Goal: Find specific page/section: Find specific page/section

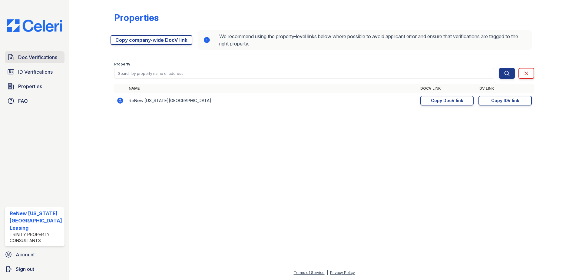
click at [43, 52] on link "Doc Verifications" at bounding box center [35, 57] width 60 height 12
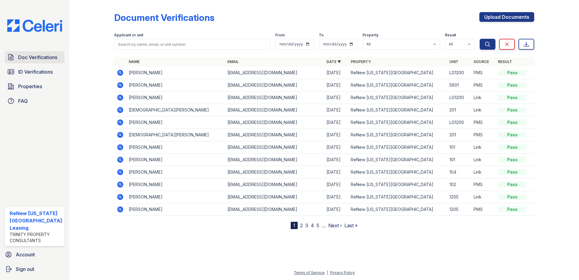
click at [30, 56] on span "Doc Verifications" at bounding box center [37, 57] width 39 height 7
click at [34, 57] on span "Doc Verifications" at bounding box center [37, 57] width 39 height 7
click at [11, 70] on icon at bounding box center [10, 71] width 7 height 7
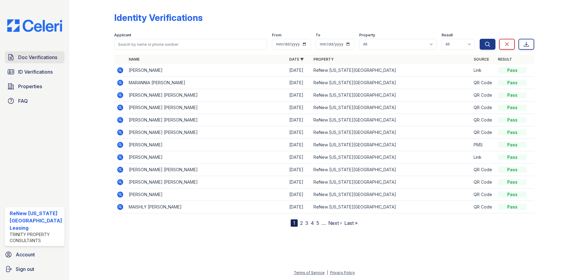
click at [41, 58] on span "Doc Verifications" at bounding box center [37, 57] width 39 height 7
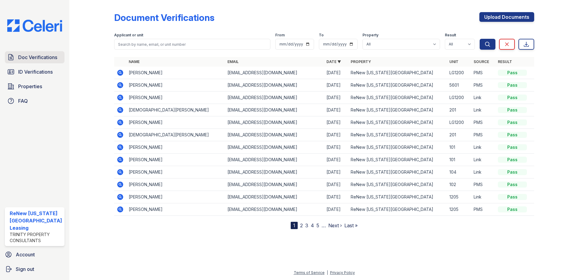
click at [43, 58] on span "Doc Verifications" at bounding box center [37, 57] width 39 height 7
click at [35, 57] on span "Doc Verifications" at bounding box center [37, 57] width 39 height 7
click at [33, 60] on span "Doc Verifications" at bounding box center [37, 57] width 39 height 7
click at [33, 70] on span "ID Verifications" at bounding box center [35, 71] width 35 height 7
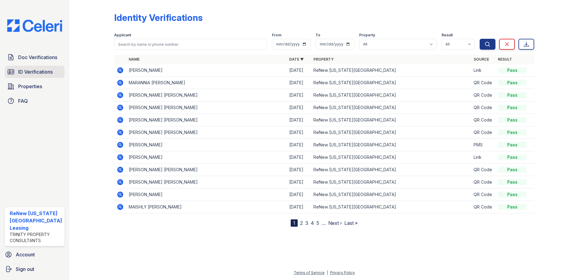
click at [34, 71] on span "ID Verifications" at bounding box center [35, 71] width 35 height 7
click at [44, 54] on span "Doc Verifications" at bounding box center [37, 57] width 39 height 7
